Goal: Information Seeking & Learning: Learn about a topic

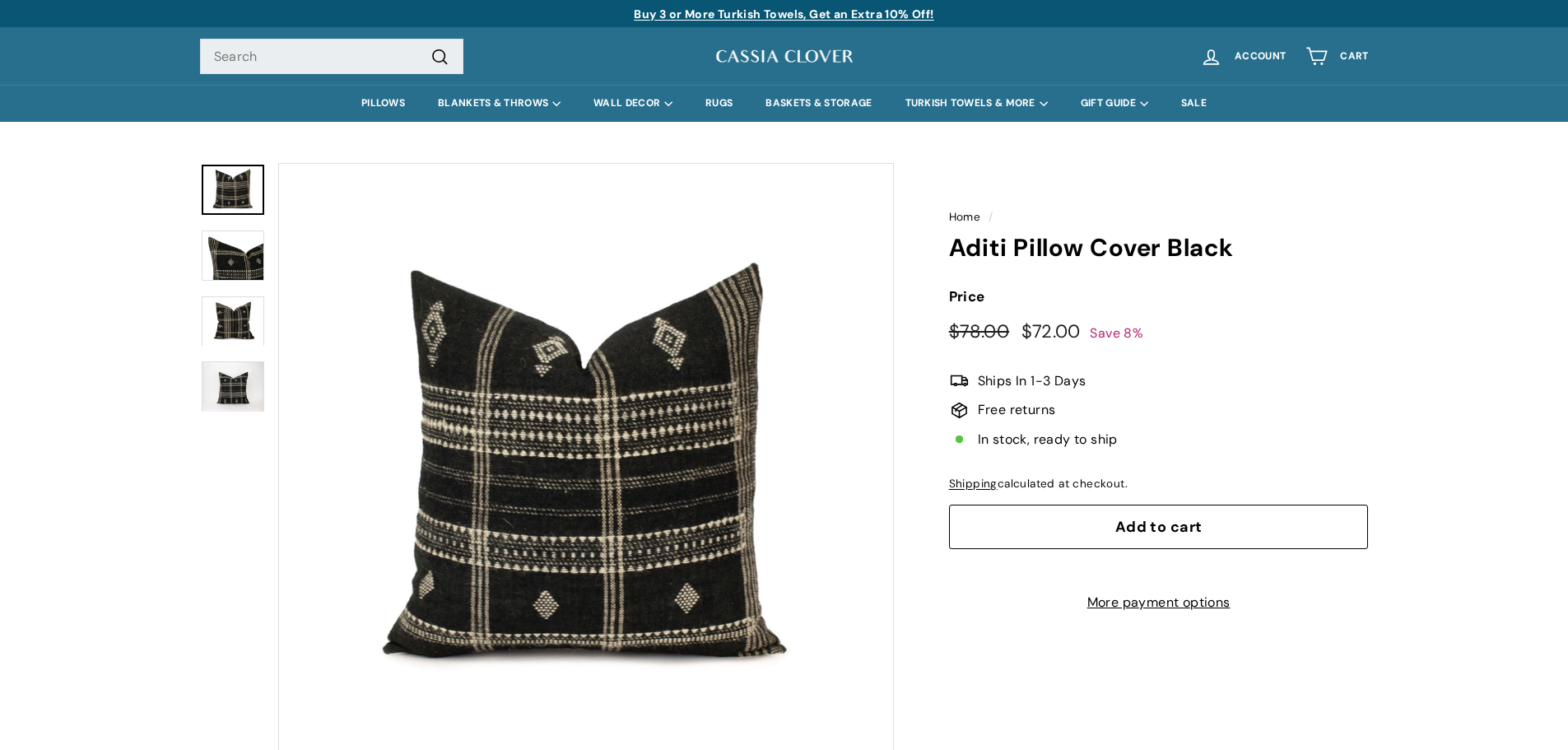
click at [238, 367] on img at bounding box center [233, 386] width 63 height 50
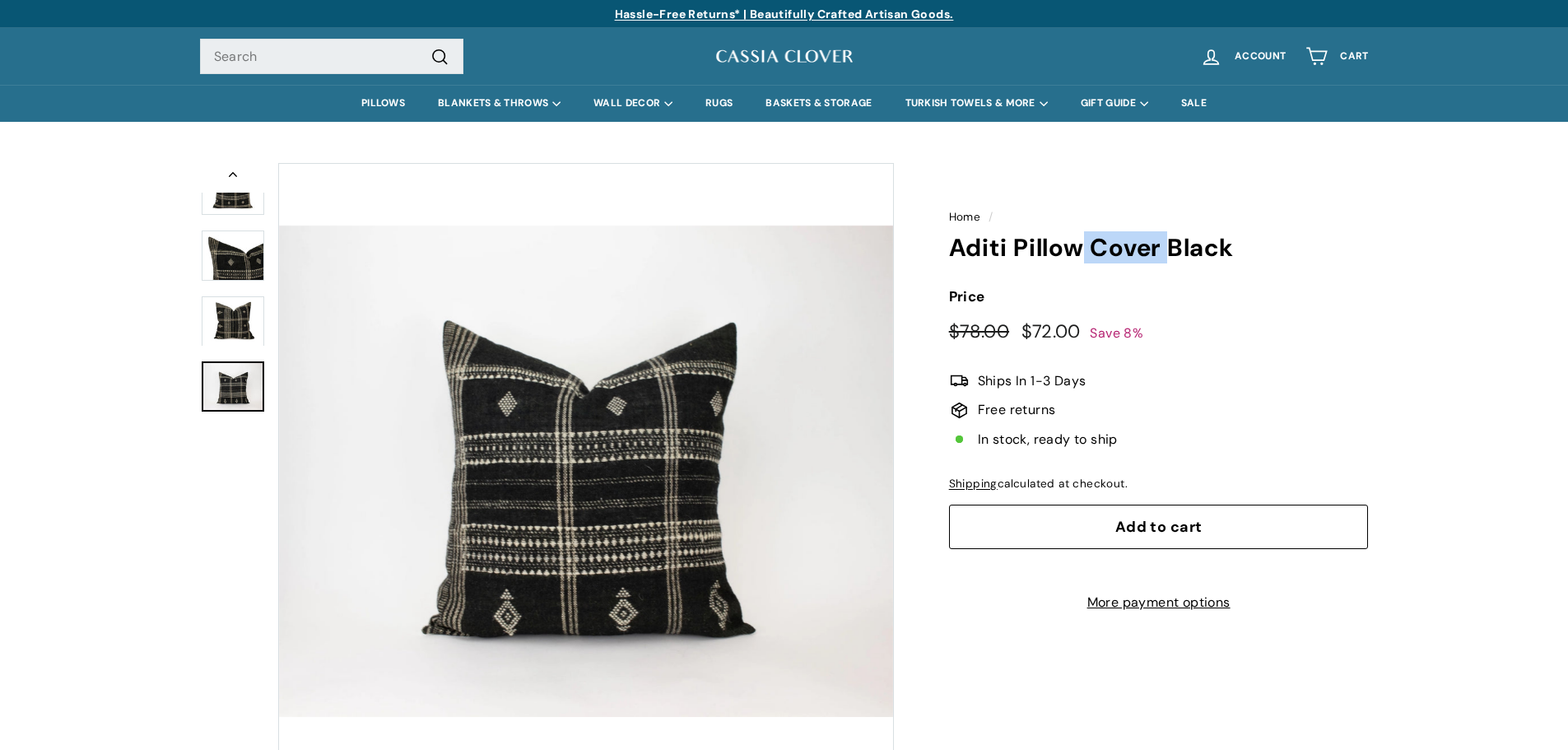
drag, startPoint x: 1090, startPoint y: 252, endPoint x: 1165, endPoint y: 243, distance: 75.5
click at [1165, 243] on h1 "Aditi Pillow Cover Black" at bounding box center [1158, 248] width 420 height 27
click at [667, 440] on button "Zoom" at bounding box center [585, 470] width 613 height 614
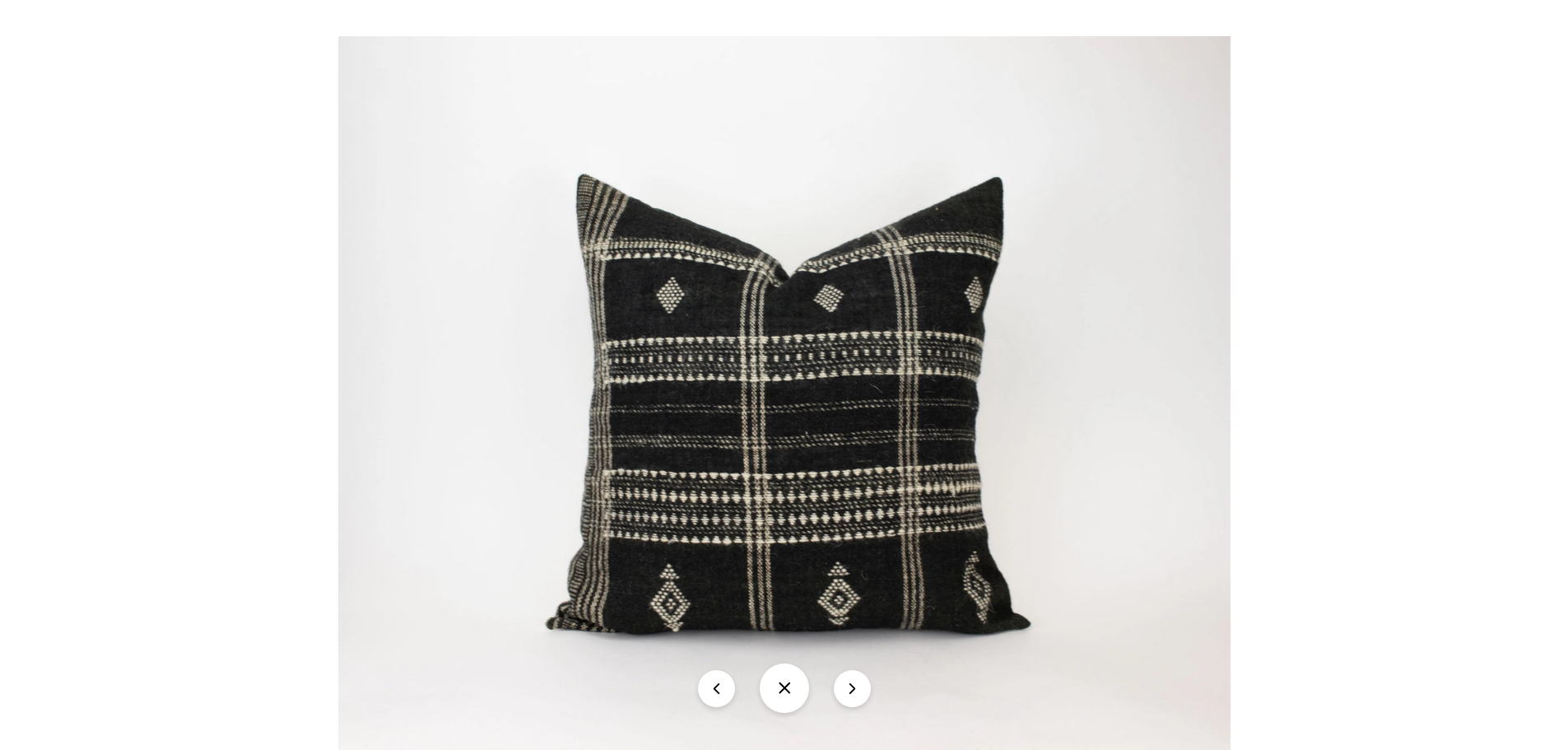
click at [782, 693] on button at bounding box center [784, 688] width 50 height 50
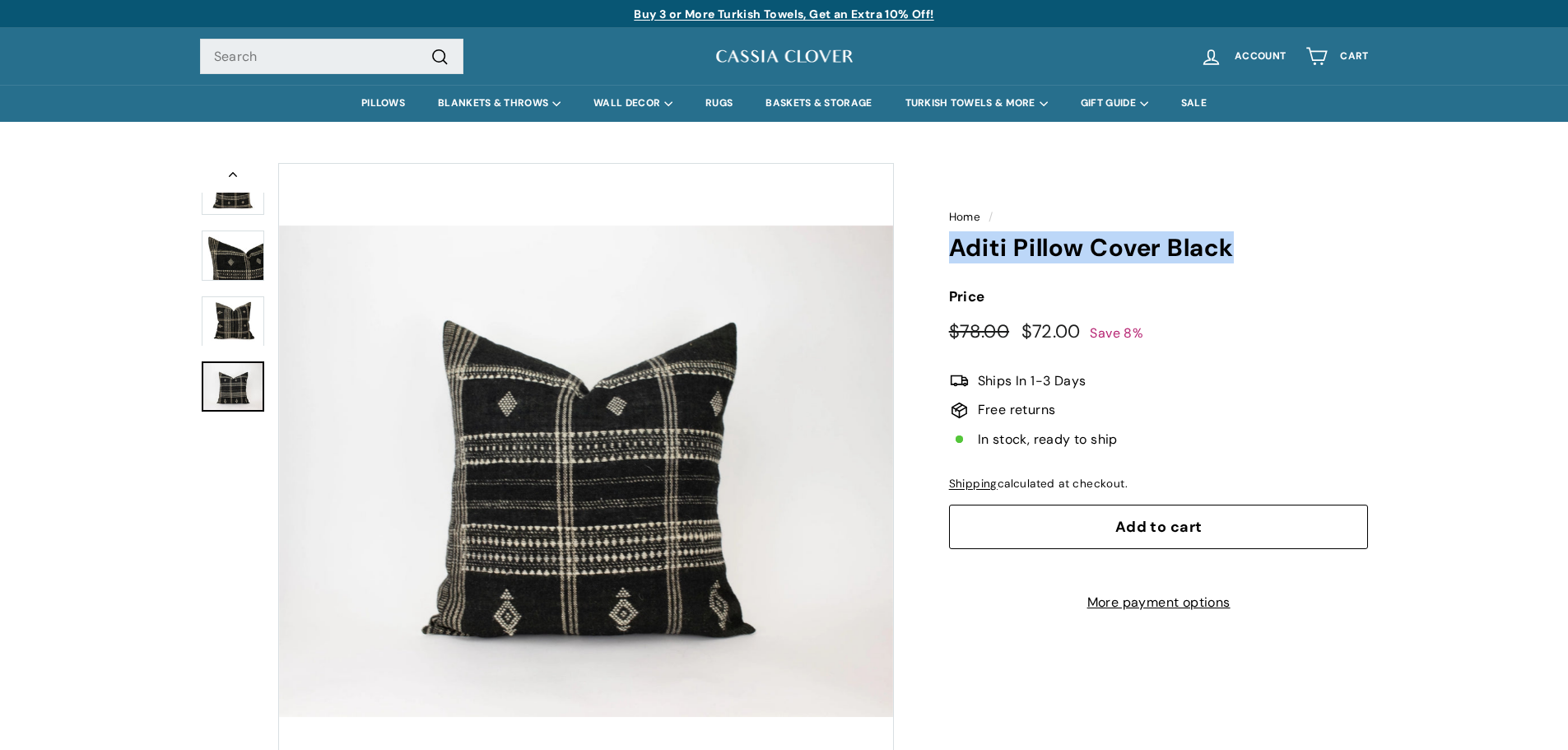
drag, startPoint x: 949, startPoint y: 254, endPoint x: 1240, endPoint y: 249, distance: 291.0
click at [1240, 249] on div "Home / Aditi Pillow Cover Black Price Regular price $78.00 $78.00 Sale price $7…" at bounding box center [1140, 384] width 457 height 459
copy h1 "Aditi Pillow Cover Black"
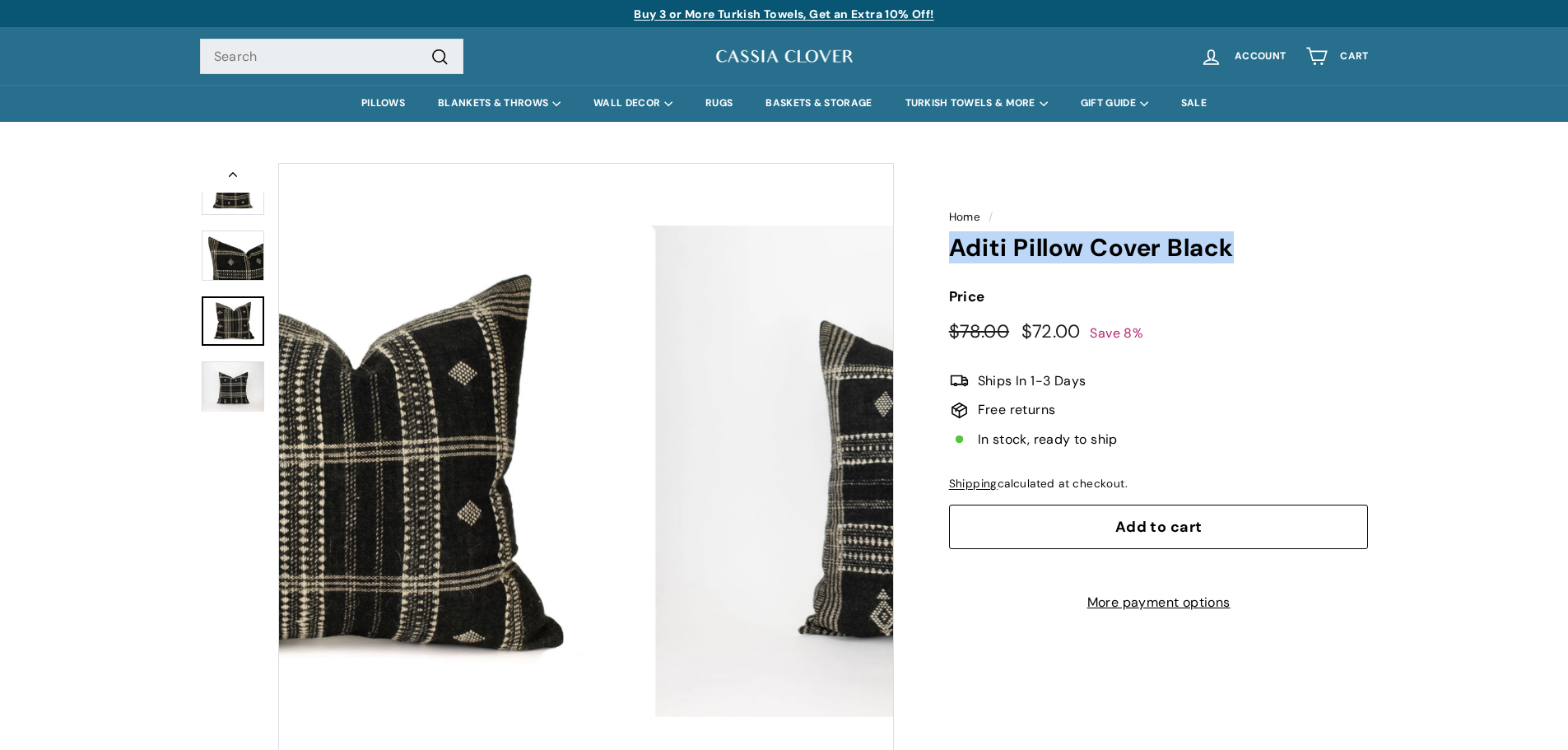
click at [236, 307] on img at bounding box center [233, 320] width 63 height 50
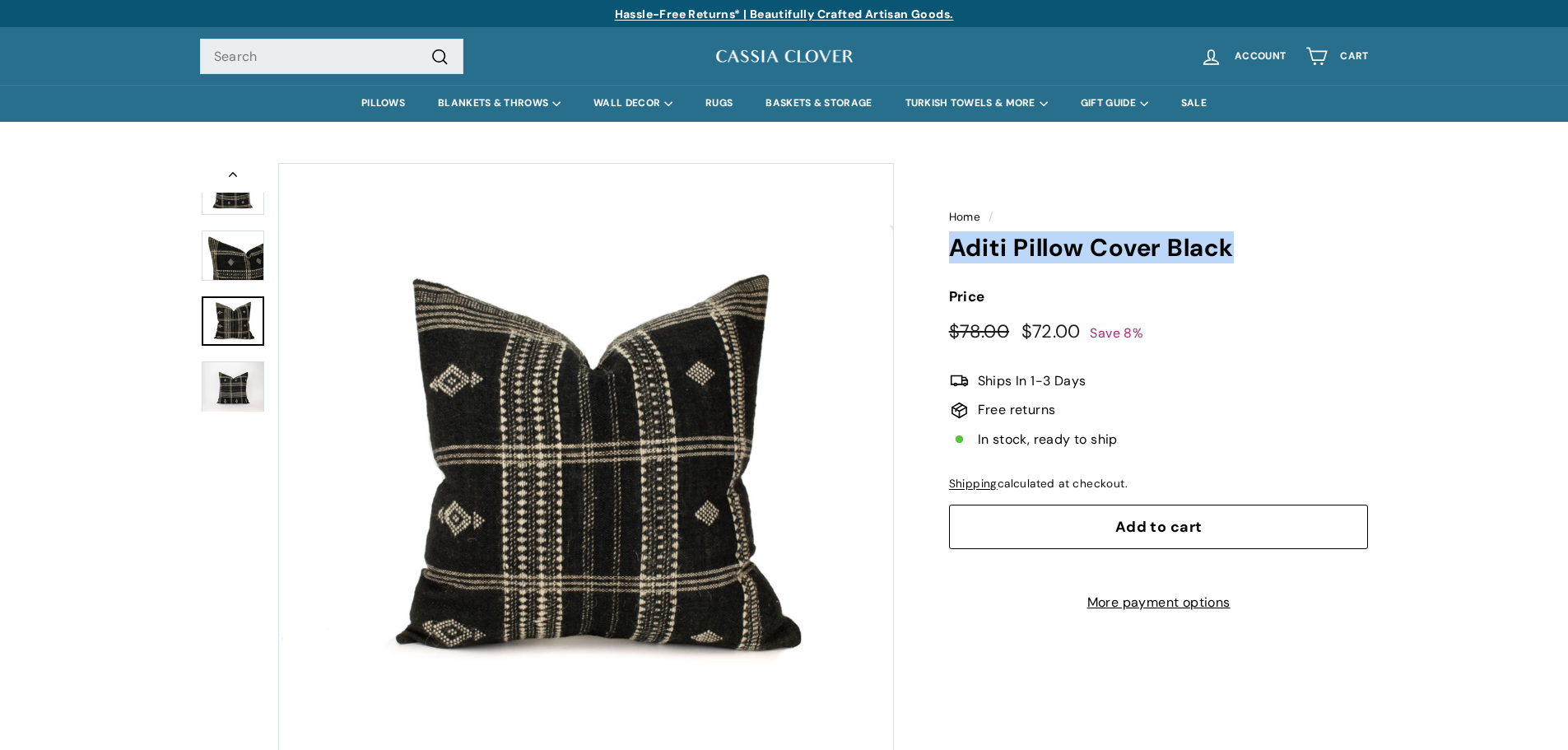
click at [239, 367] on img at bounding box center [233, 386] width 63 height 50
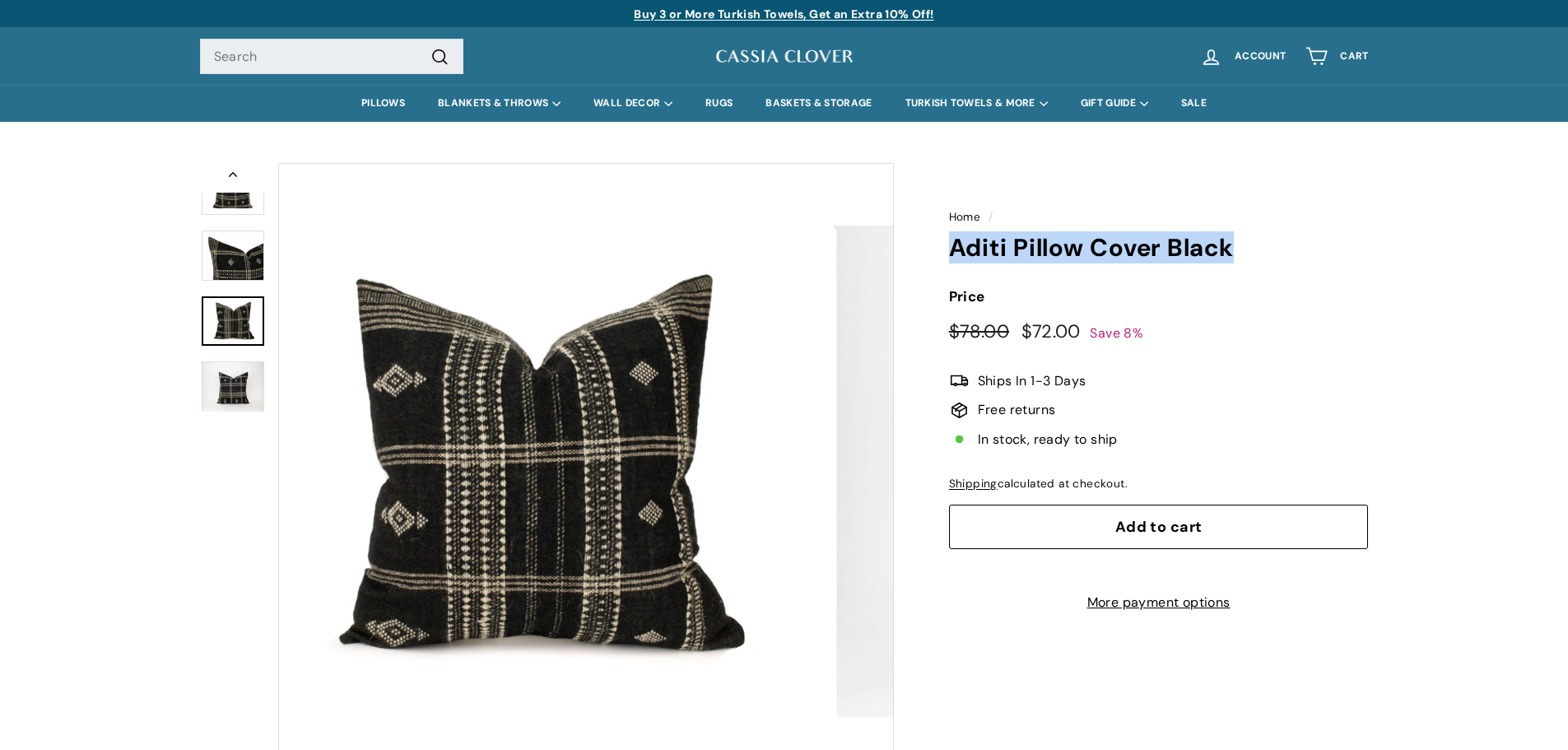
click at [244, 311] on img at bounding box center [233, 320] width 63 height 50
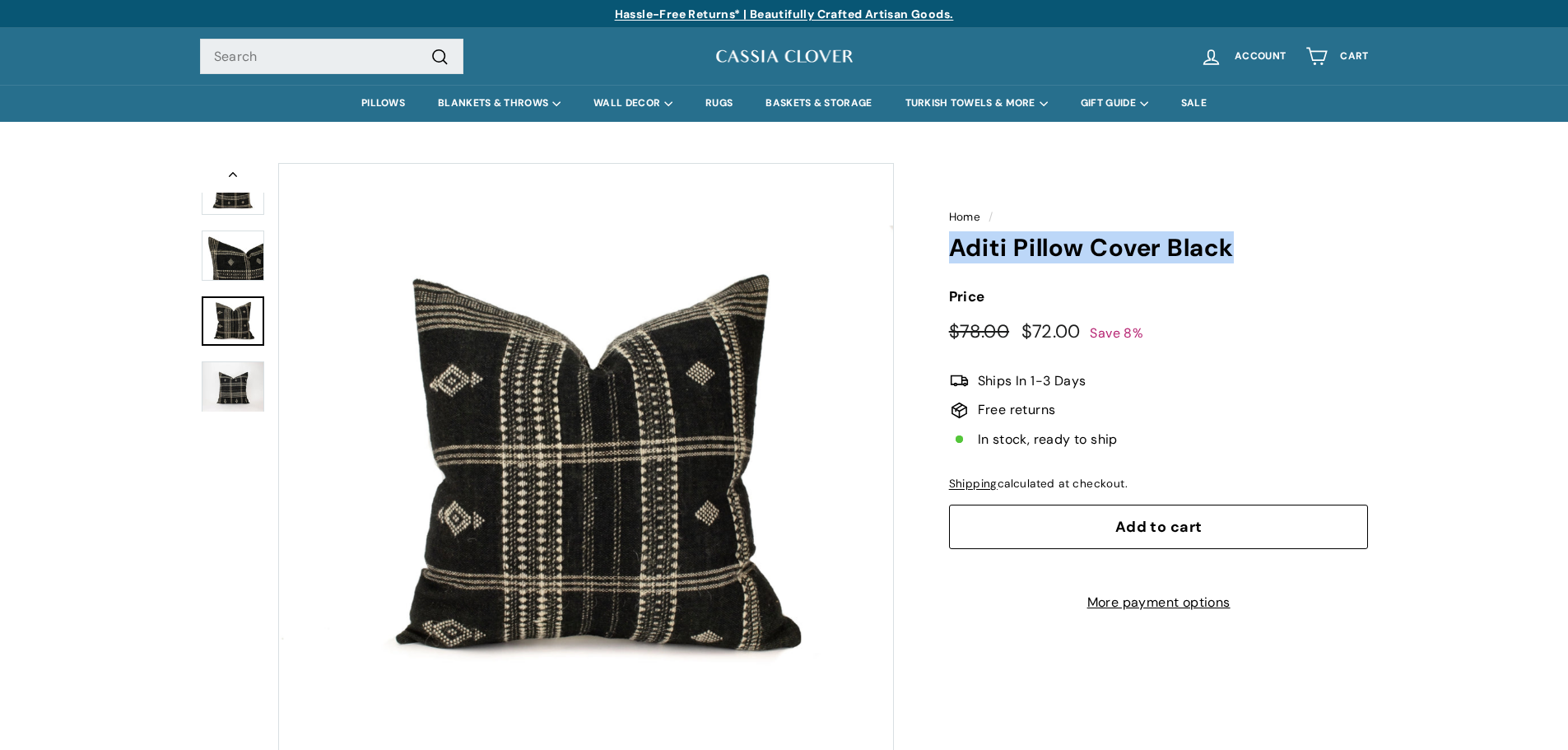
click at [306, 465] on button "Zoom" at bounding box center [585, 470] width 613 height 614
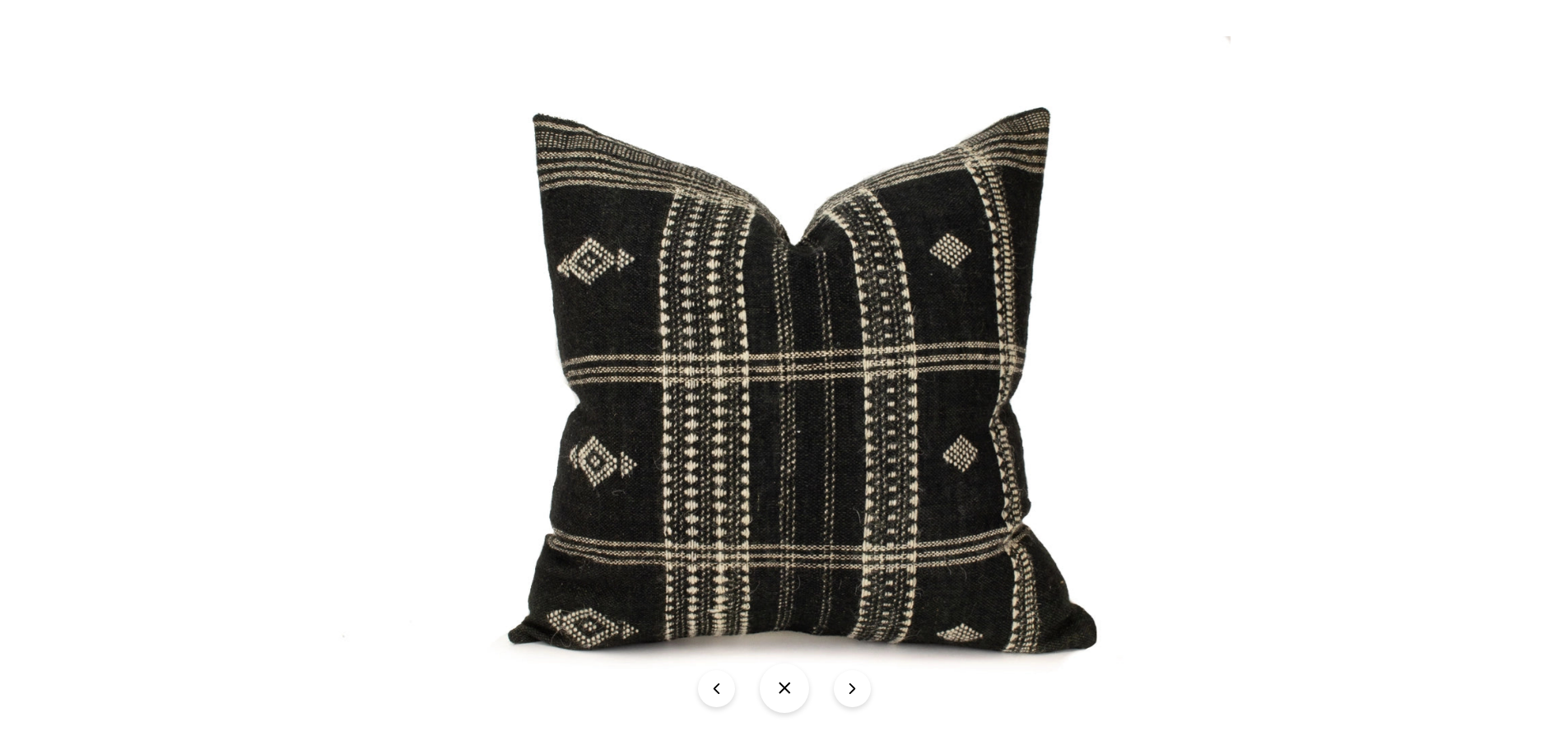
click at [850, 694] on button "icon-chevron" at bounding box center [851, 688] width 37 height 37
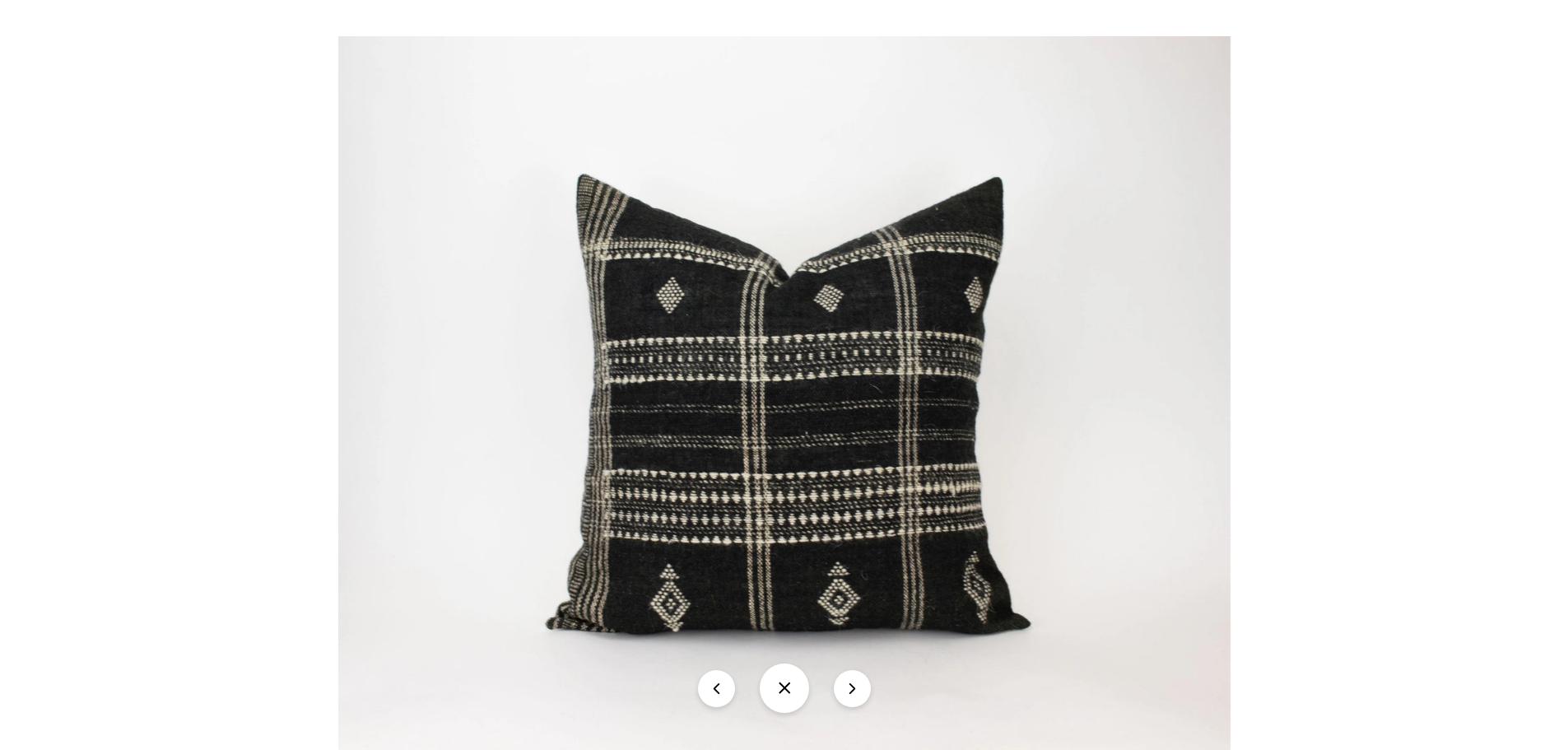
click at [851, 694] on button "icon-chevron" at bounding box center [851, 688] width 37 height 37
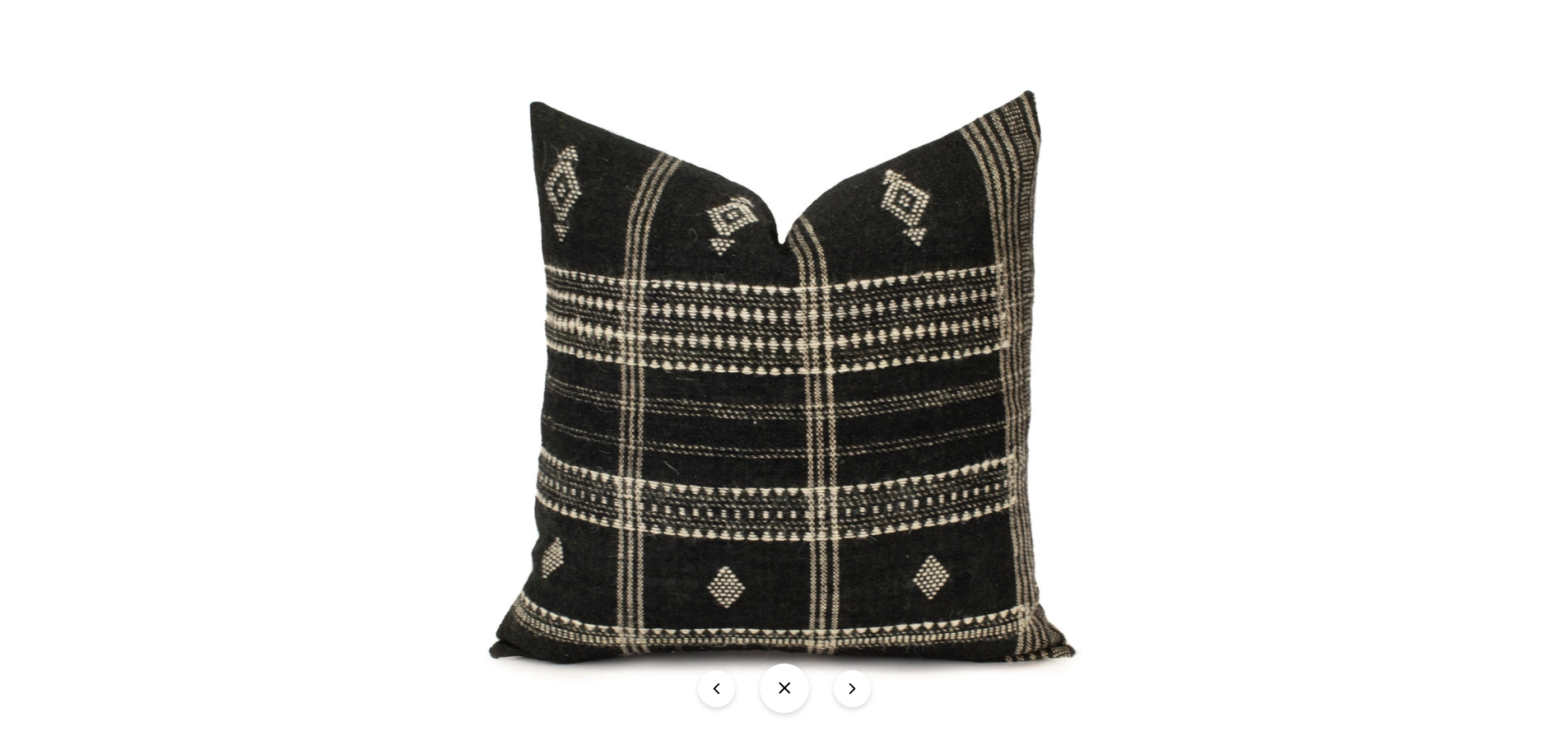
click at [851, 694] on button "icon-chevron" at bounding box center [851, 688] width 37 height 37
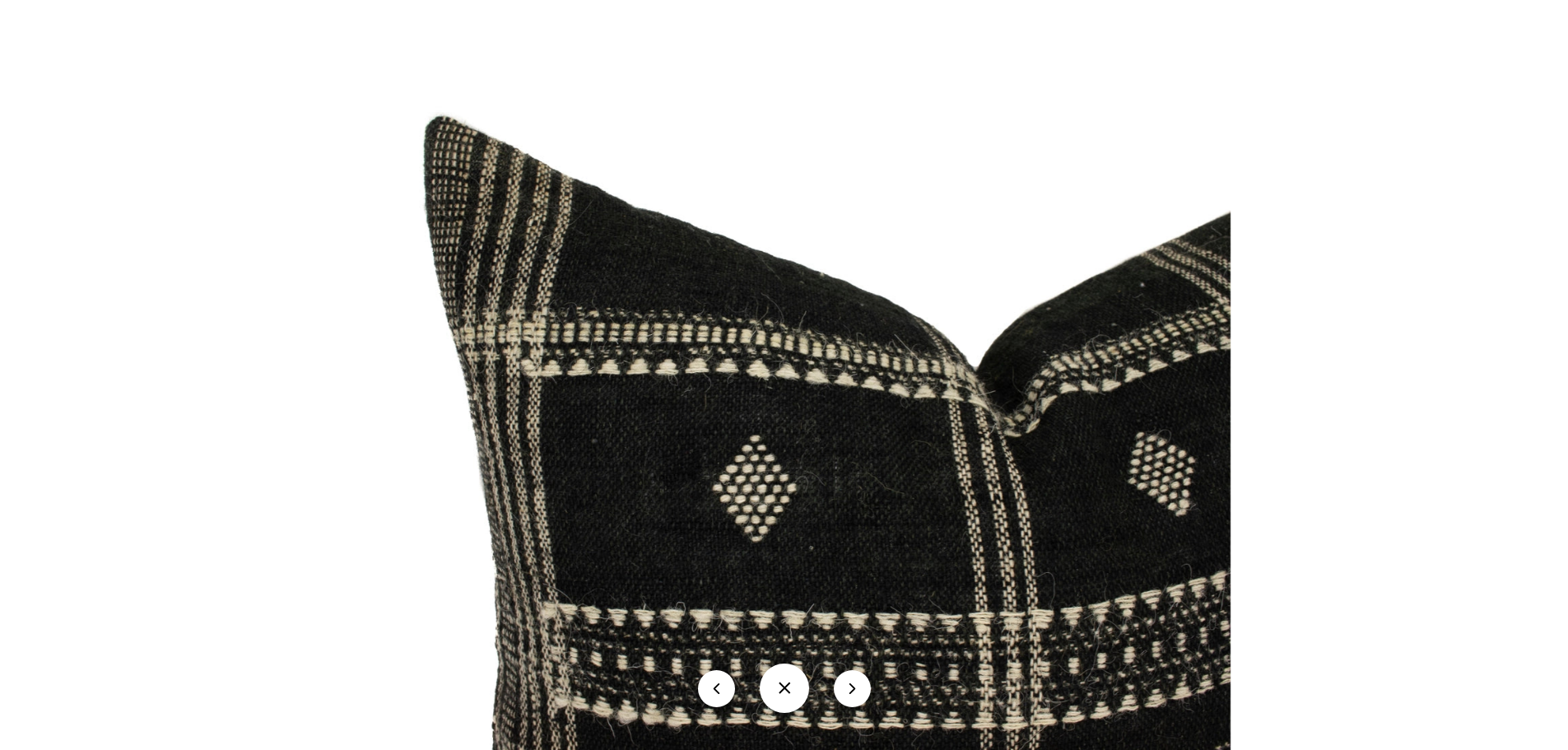
click at [851, 694] on button "icon-chevron" at bounding box center [851, 688] width 37 height 37
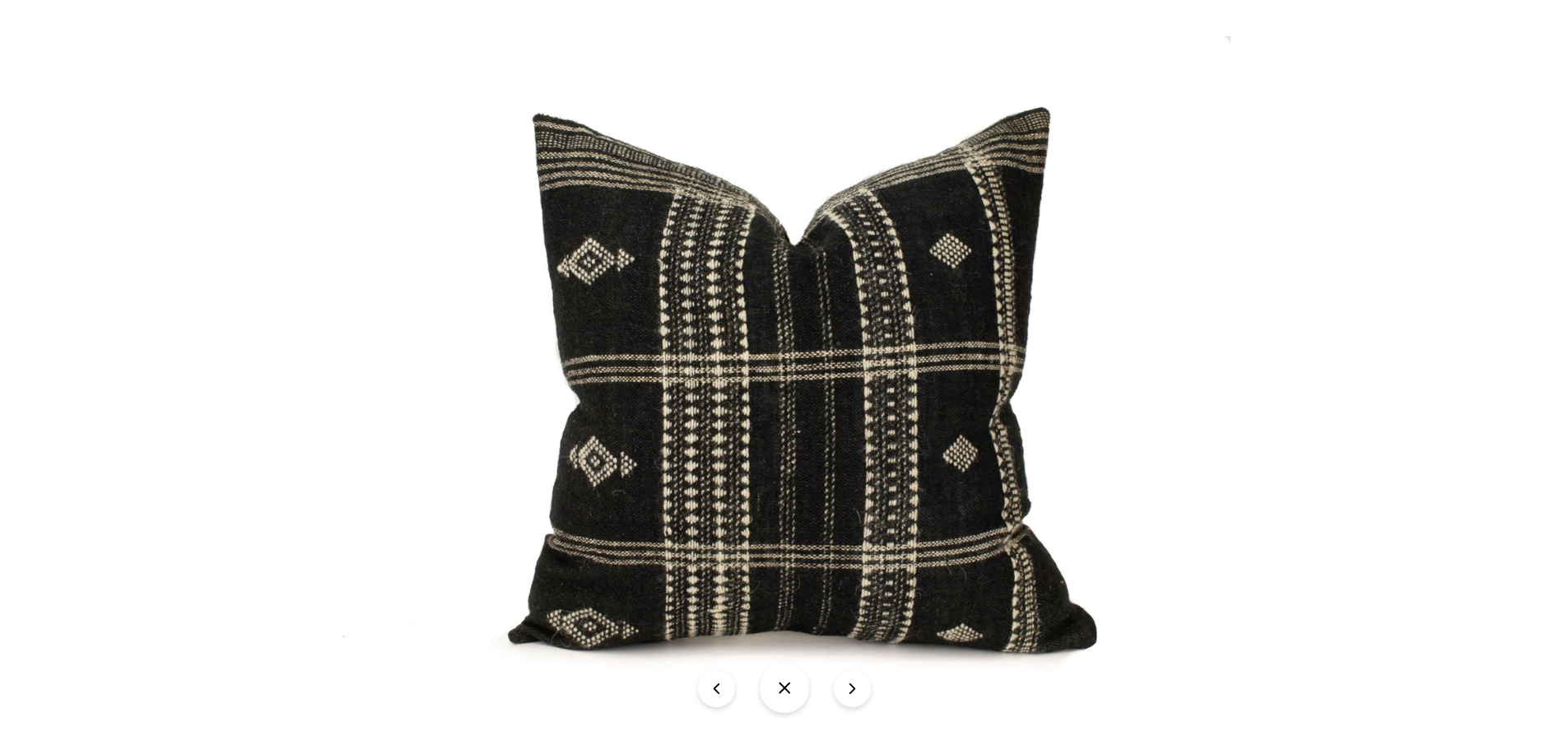
click at [851, 694] on button "icon-chevron" at bounding box center [851, 688] width 37 height 37
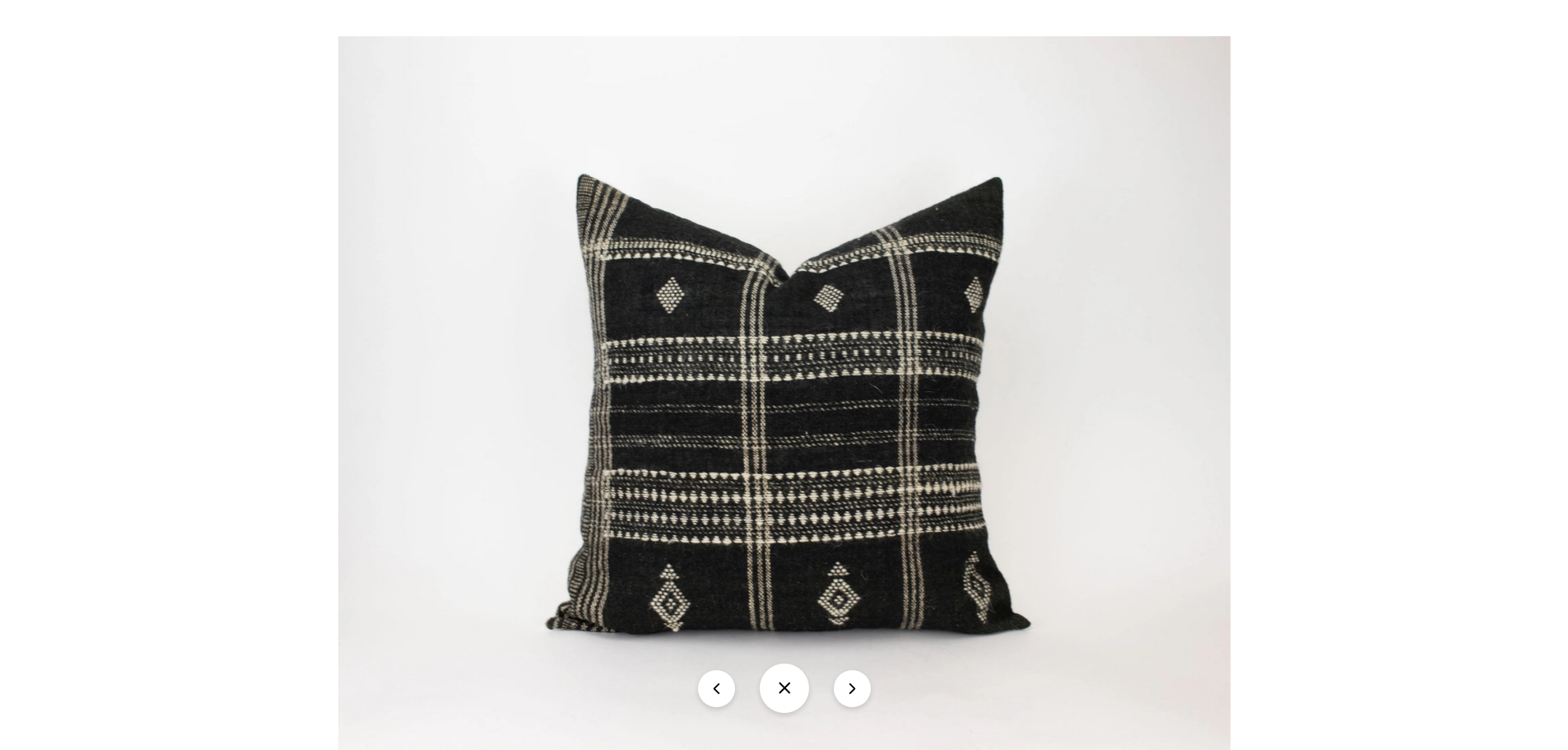
click at [851, 694] on button "icon-chevron" at bounding box center [851, 688] width 37 height 37
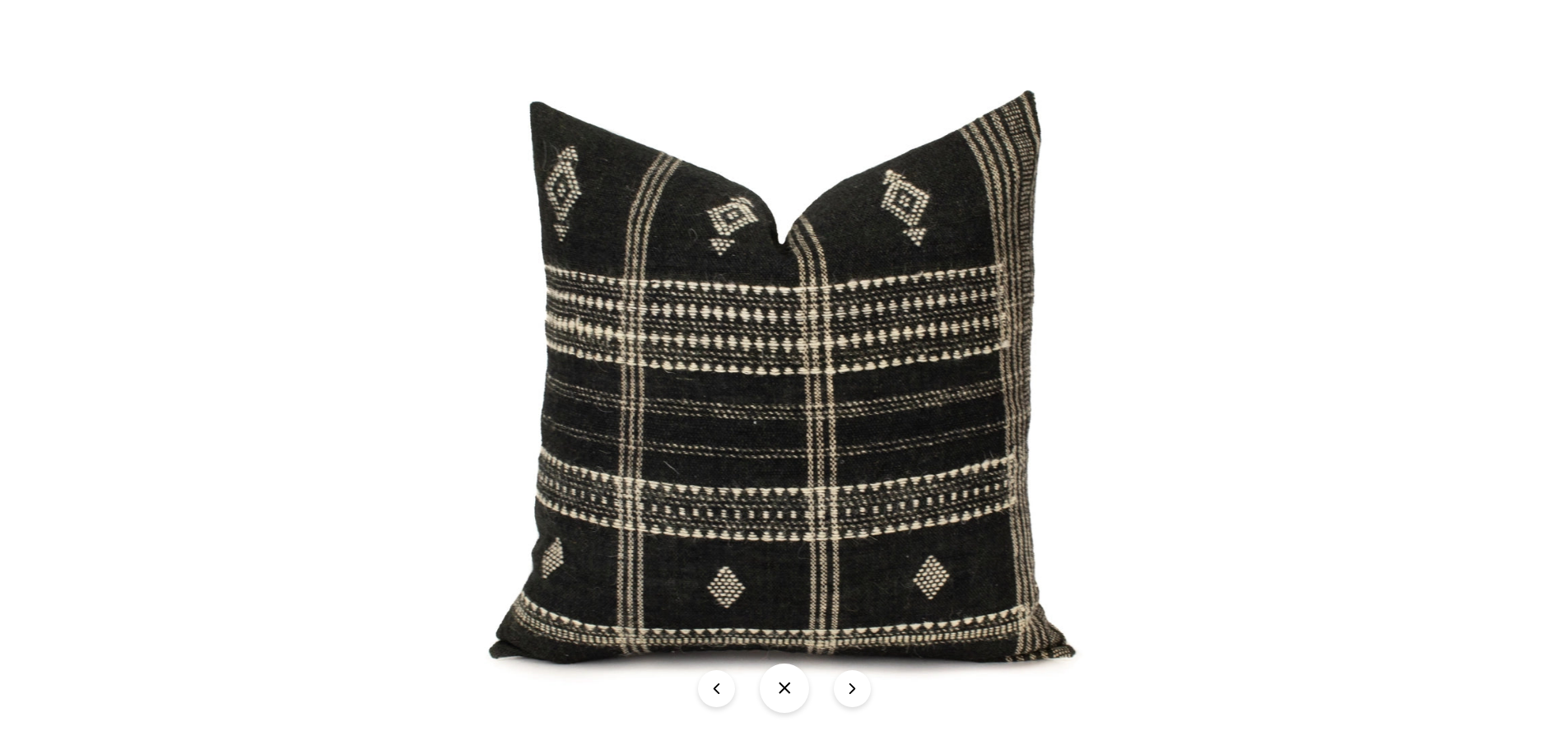
click at [779, 687] on button at bounding box center [784, 688] width 50 height 50
